Goal: Task Accomplishment & Management: Manage account settings

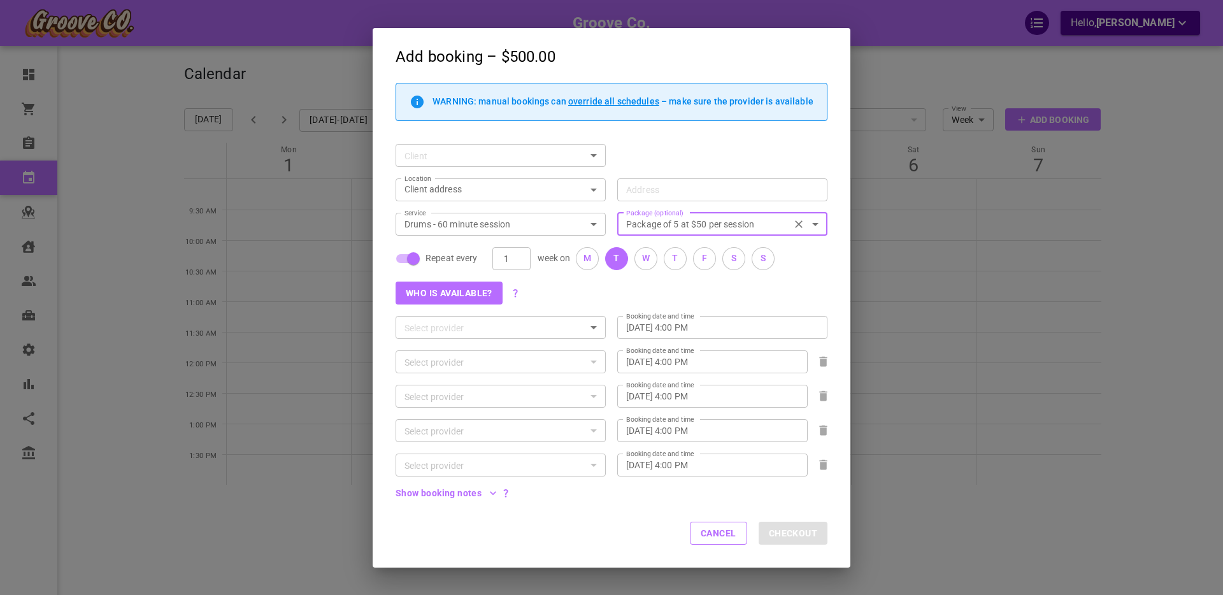
drag, startPoint x: 705, startPoint y: 537, endPoint x: 68, endPoint y: 319, distance: 673.4
click at [705, 538] on button "Cancel" at bounding box center [718, 533] width 57 height 23
checkbox input "false"
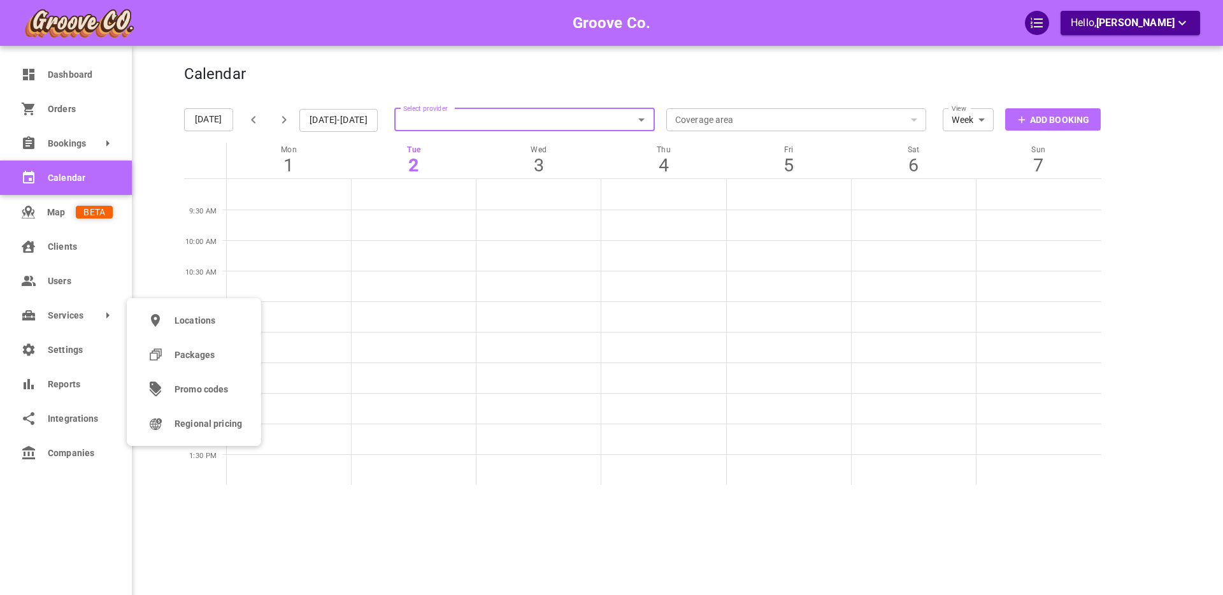
click at [201, 392] on span "Promo codes" at bounding box center [209, 389] width 68 height 13
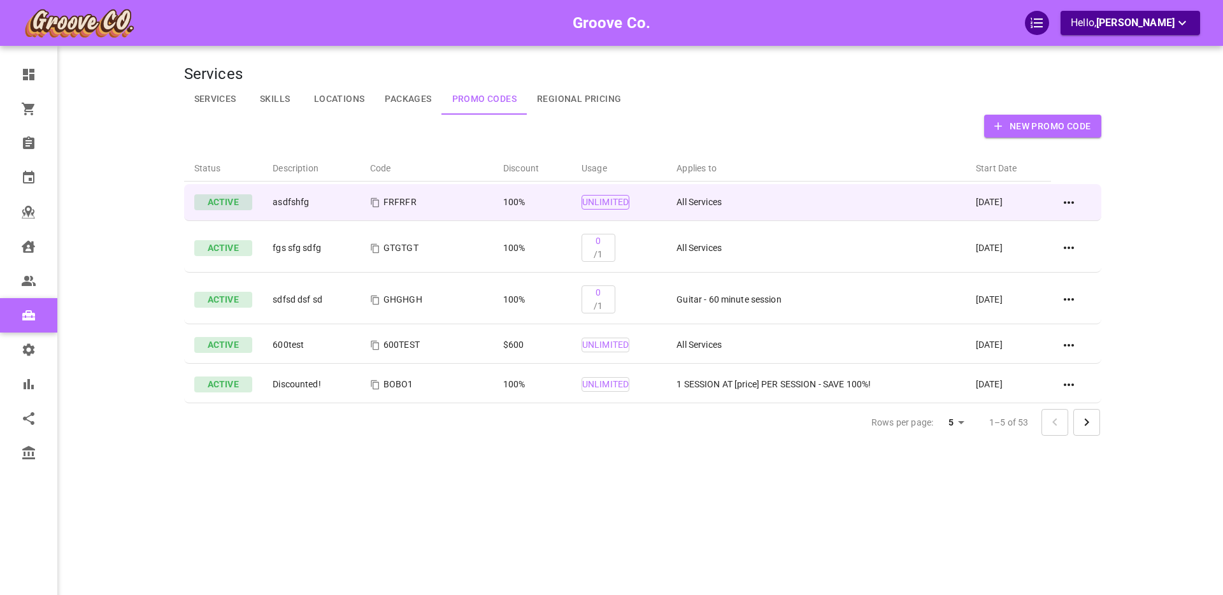
click at [595, 205] on p "Unlimited" at bounding box center [605, 202] width 47 height 13
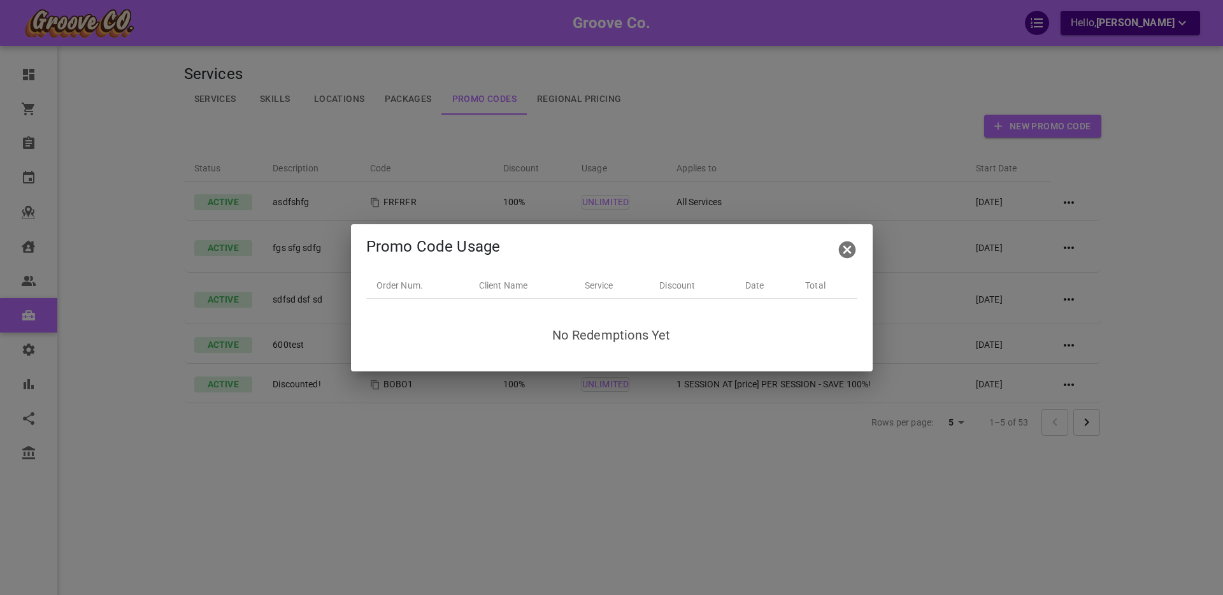
click at [846, 249] on icon "button" at bounding box center [847, 250] width 20 height 20
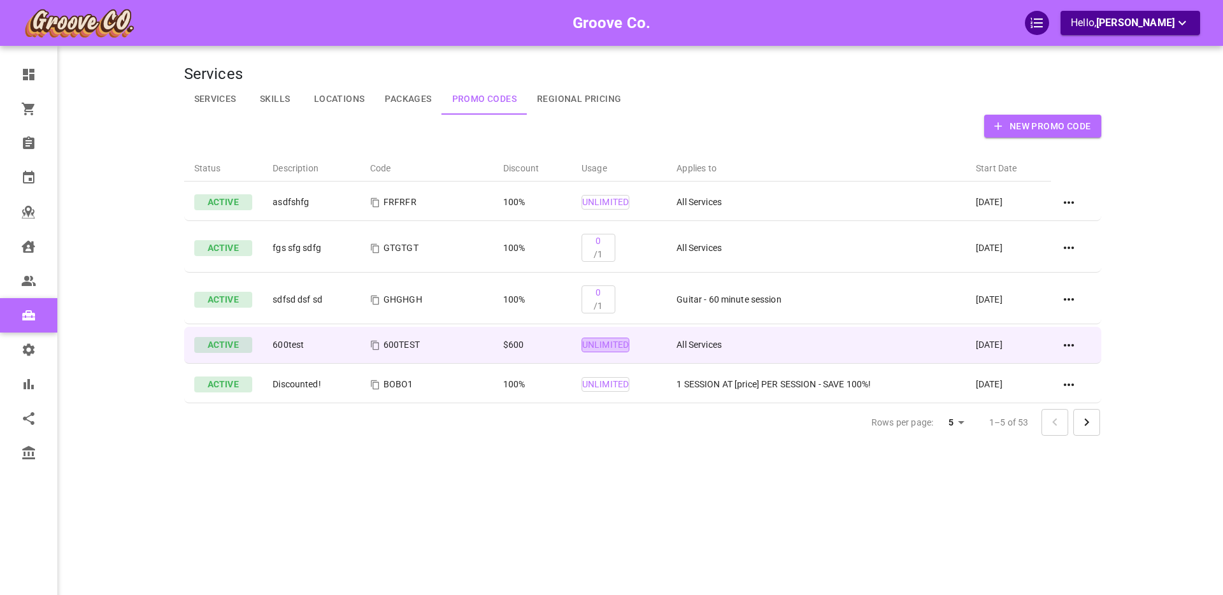
click at [603, 343] on p "Unlimited" at bounding box center [605, 344] width 47 height 13
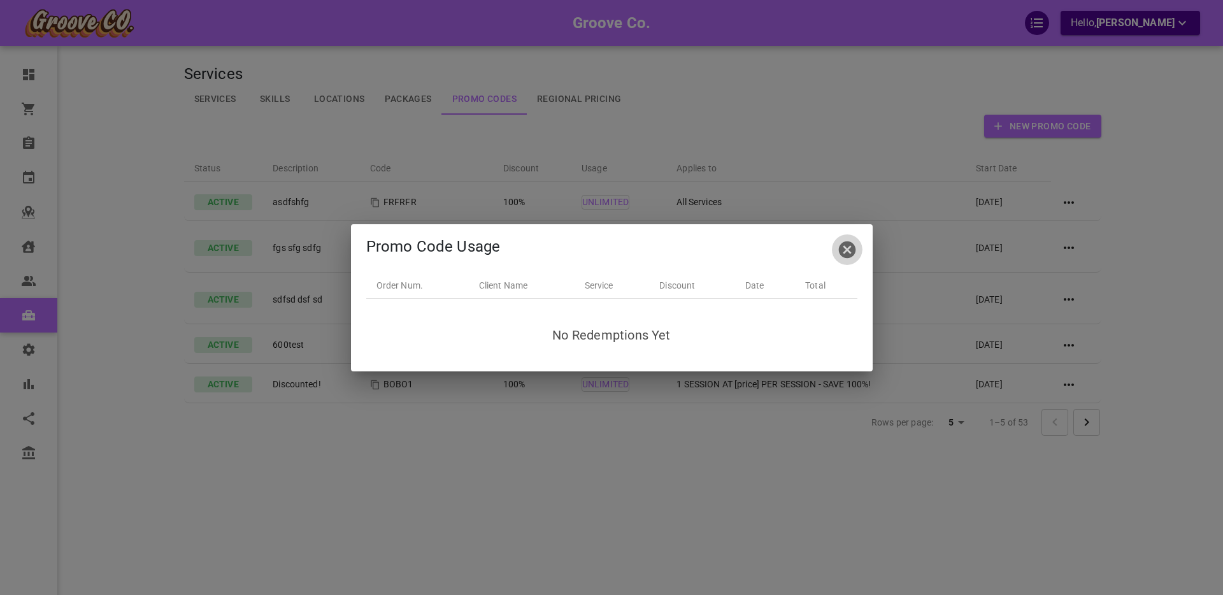
click at [847, 248] on icon "button" at bounding box center [847, 249] width 17 height 17
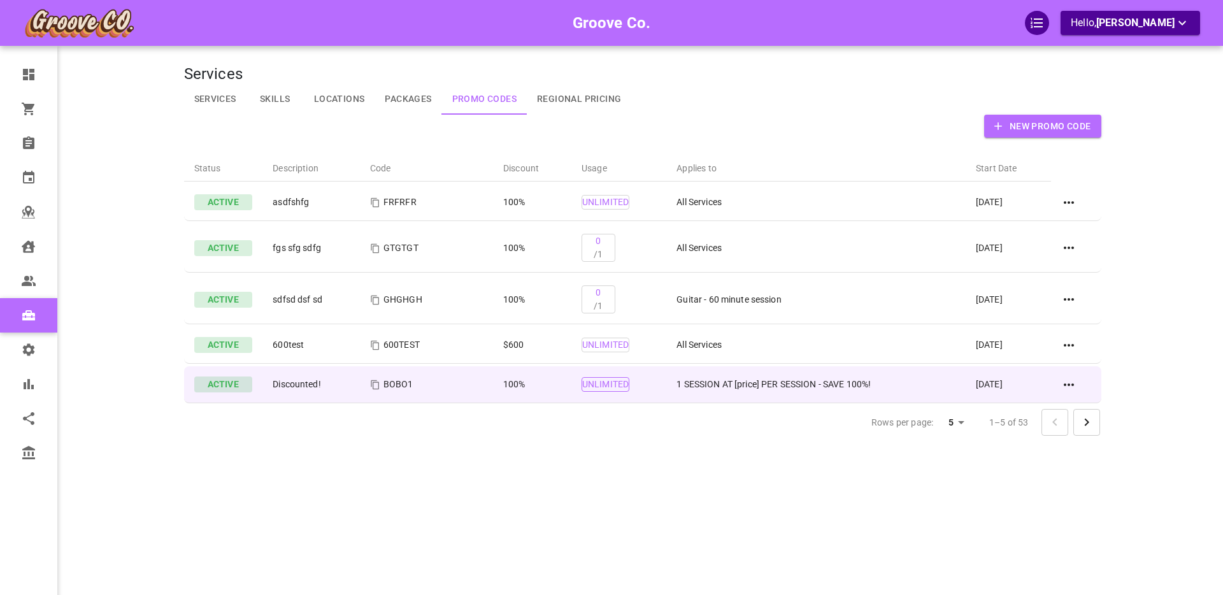
click at [595, 383] on p "Unlimited" at bounding box center [605, 384] width 47 height 13
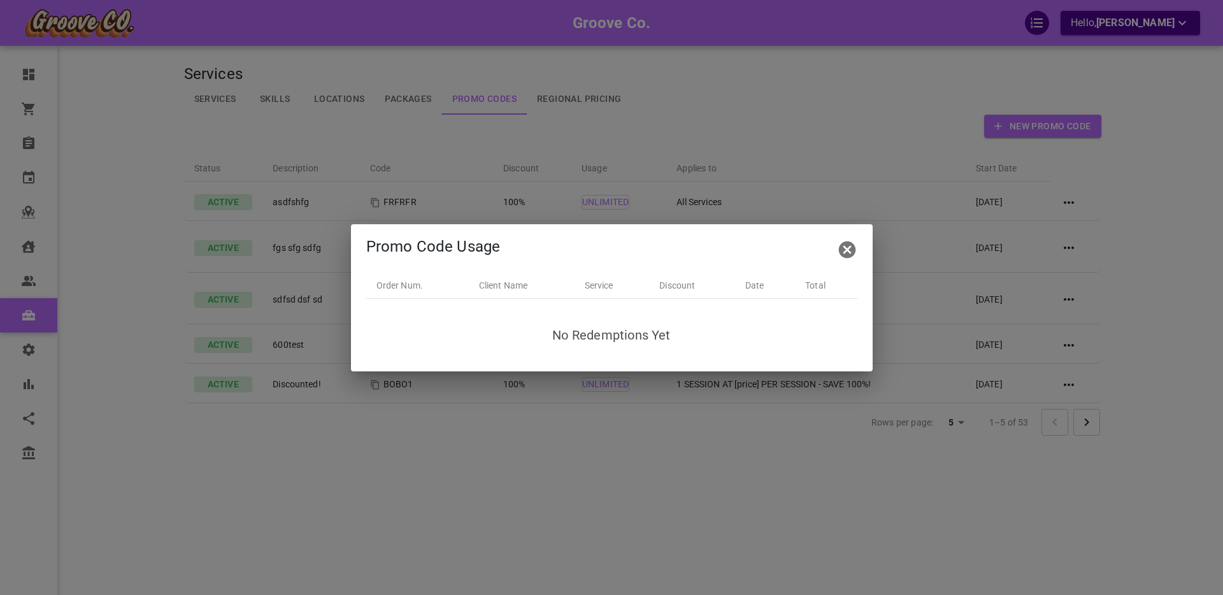
click at [842, 250] on icon "button" at bounding box center [847, 249] width 17 height 17
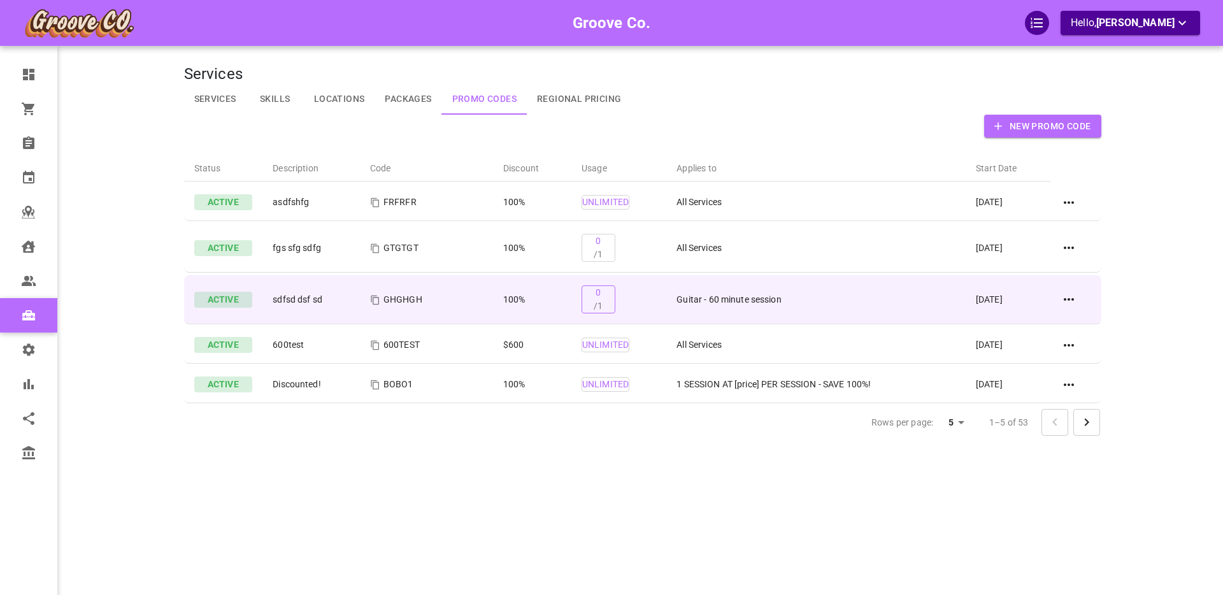
click at [594, 296] on p "0 /1" at bounding box center [598, 299] width 9 height 27
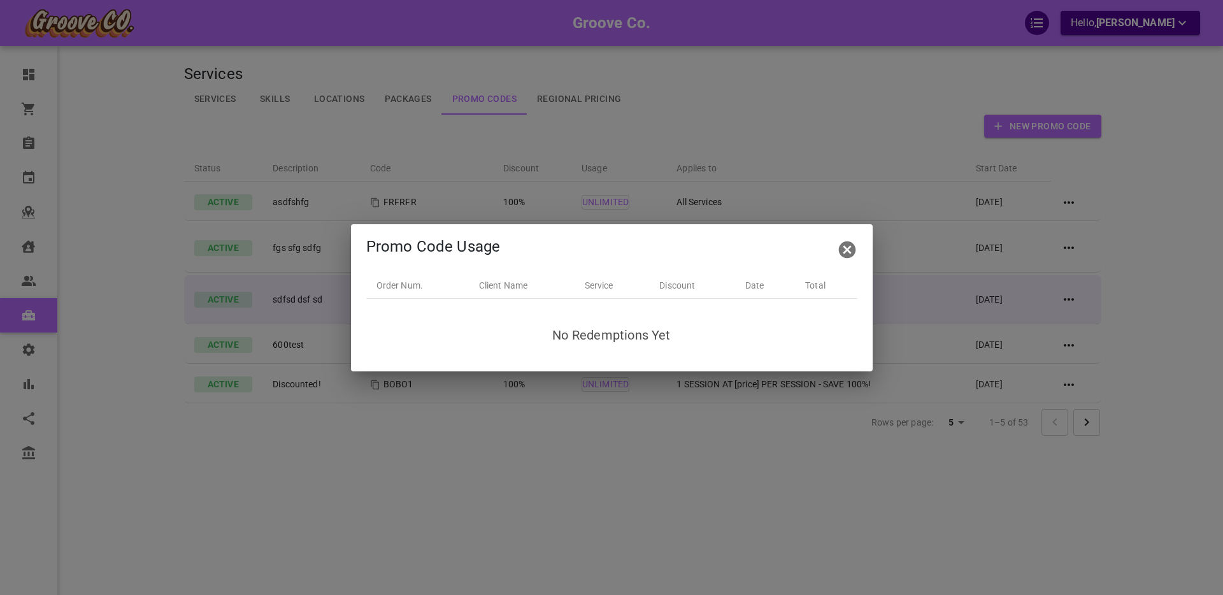
drag, startPoint x: 847, startPoint y: 248, endPoint x: 826, endPoint y: 305, distance: 61.1
click at [847, 248] on icon "button" at bounding box center [847, 250] width 20 height 20
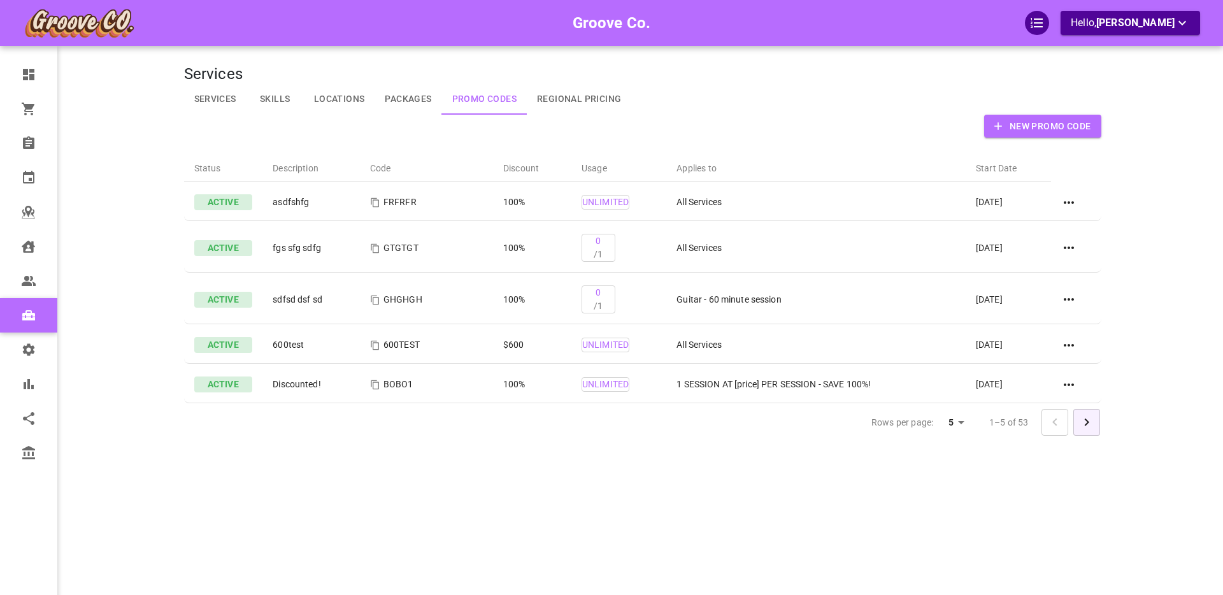
click at [1092, 422] on icon "Go to next page" at bounding box center [1086, 422] width 15 height 15
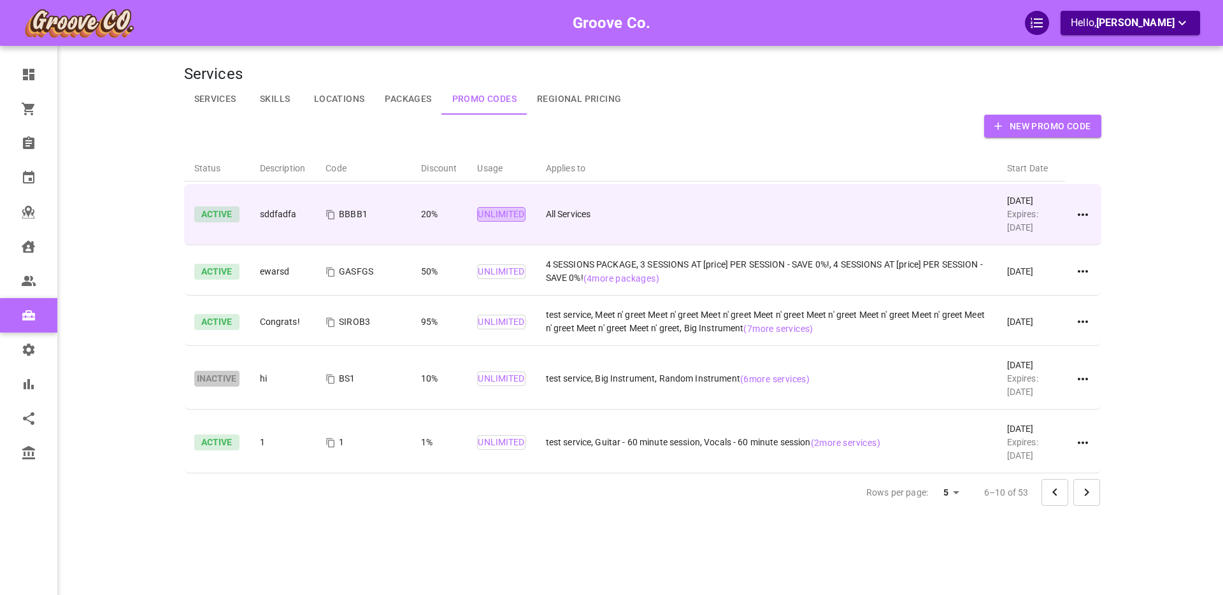
click at [510, 213] on p "Unlimited" at bounding box center [501, 214] width 47 height 13
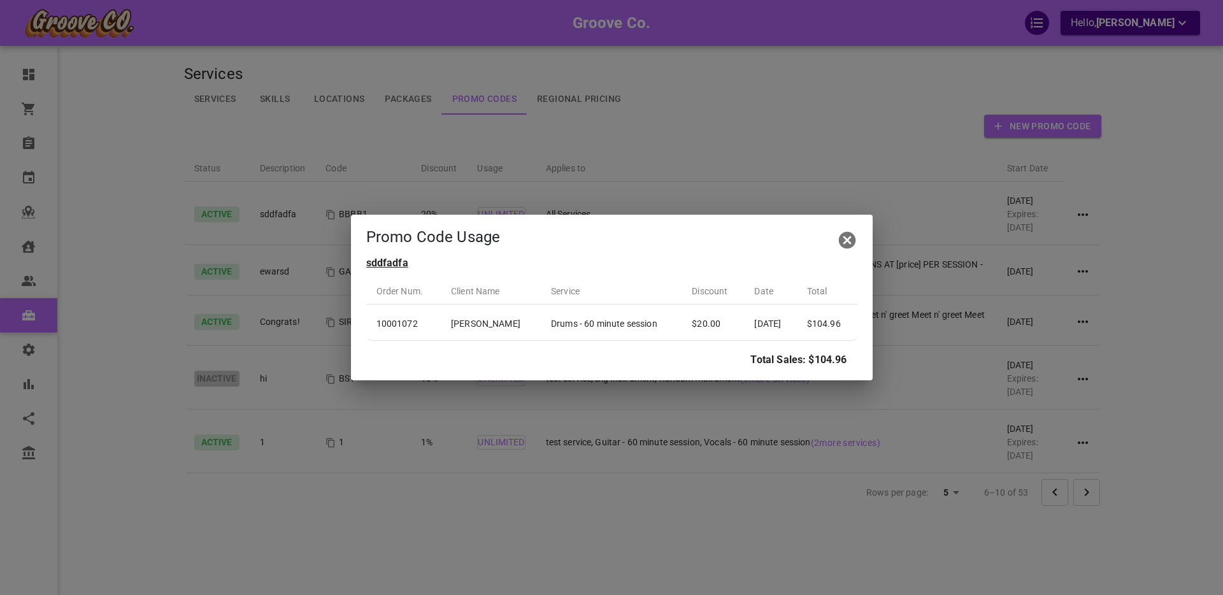
click at [849, 241] on icon "button" at bounding box center [847, 240] width 17 height 17
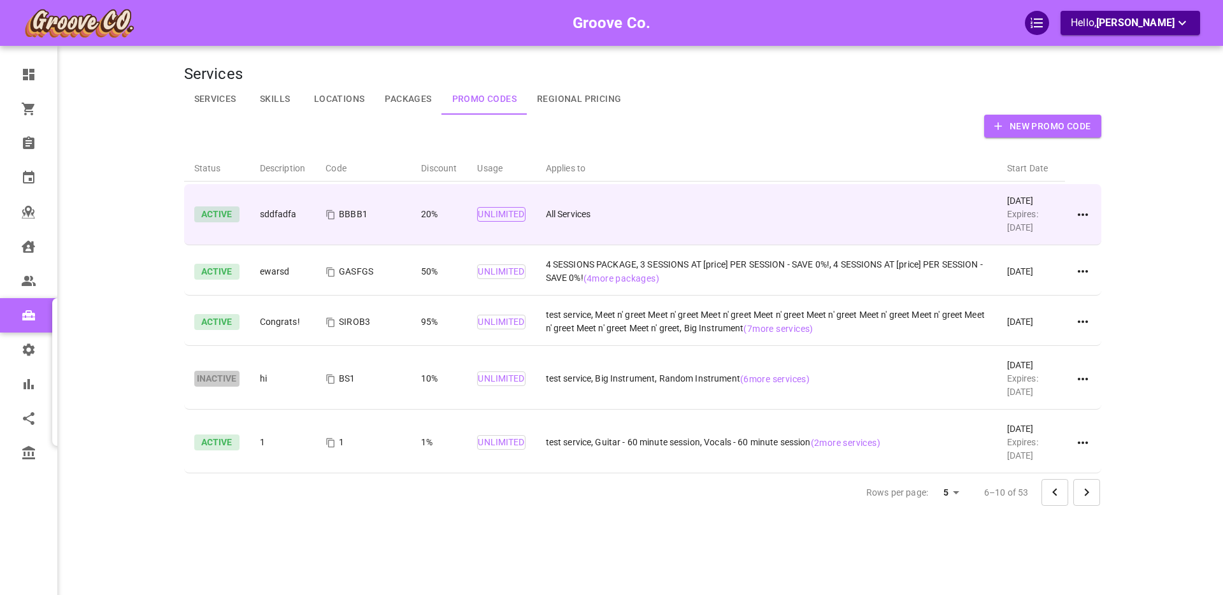
click at [503, 214] on p "Unlimited" at bounding box center [501, 214] width 47 height 13
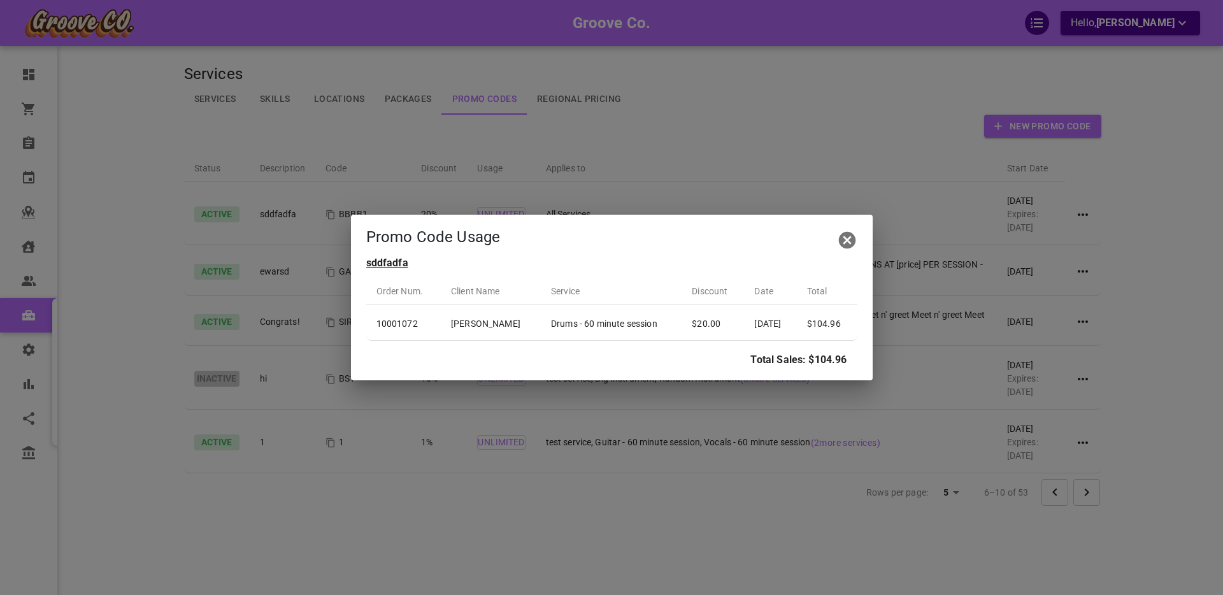
click at [847, 240] on icon "button" at bounding box center [847, 240] width 20 height 20
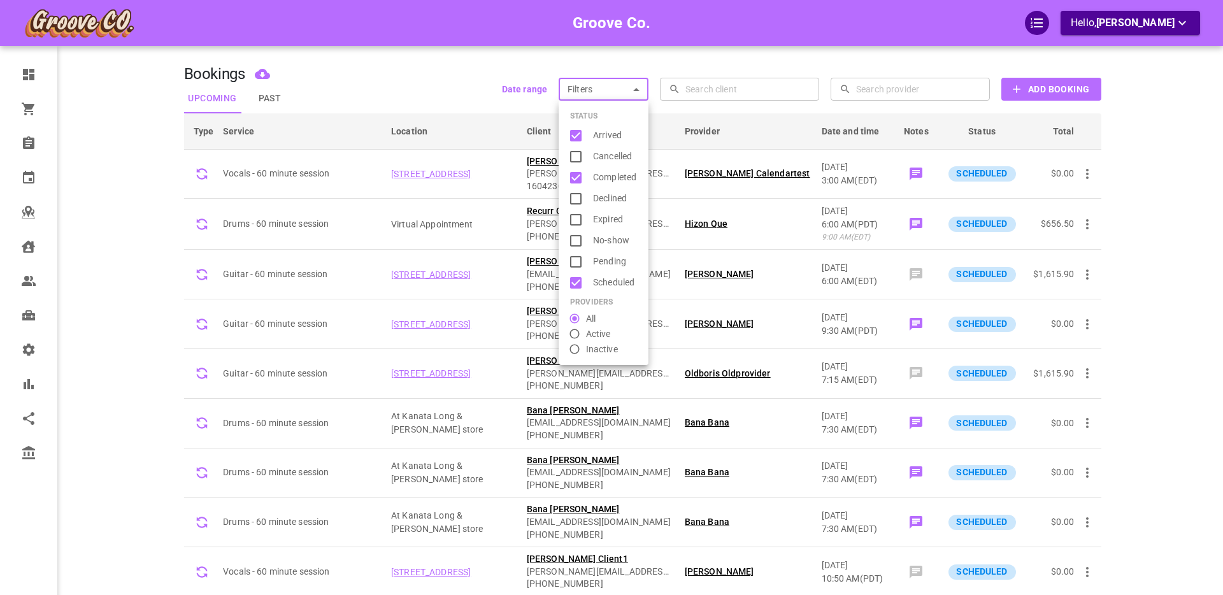
click at [616, 154] on span "Cancelled" at bounding box center [615, 156] width 44 height 13
type input "Scheduled,Arrived,Completed,Cancelled"
checkbox input "true"
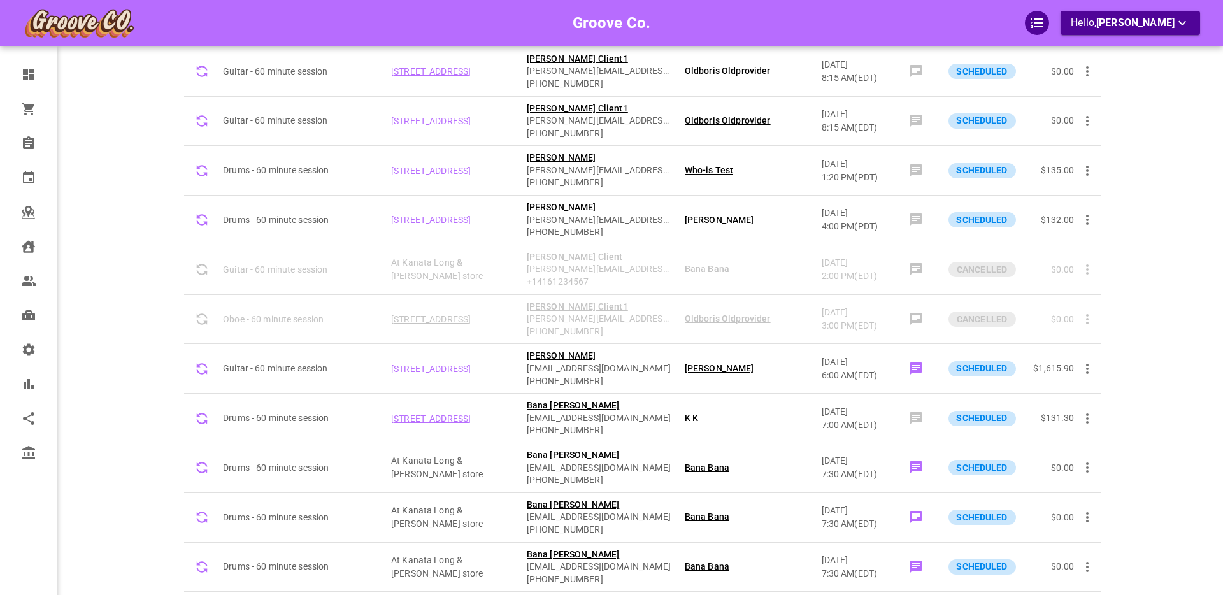
scroll to position [516, 0]
